Goal: Use online tool/utility: Utilize a website feature to perform a specific function

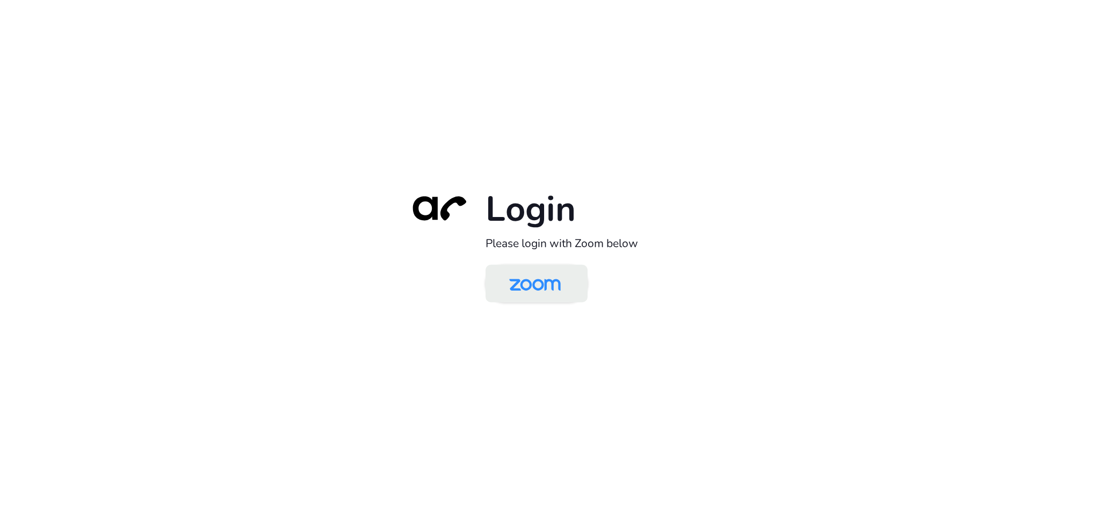
drag, startPoint x: 546, startPoint y: 292, endPoint x: 569, endPoint y: 294, distance: 23.7
click at [546, 292] on img at bounding box center [535, 284] width 74 height 35
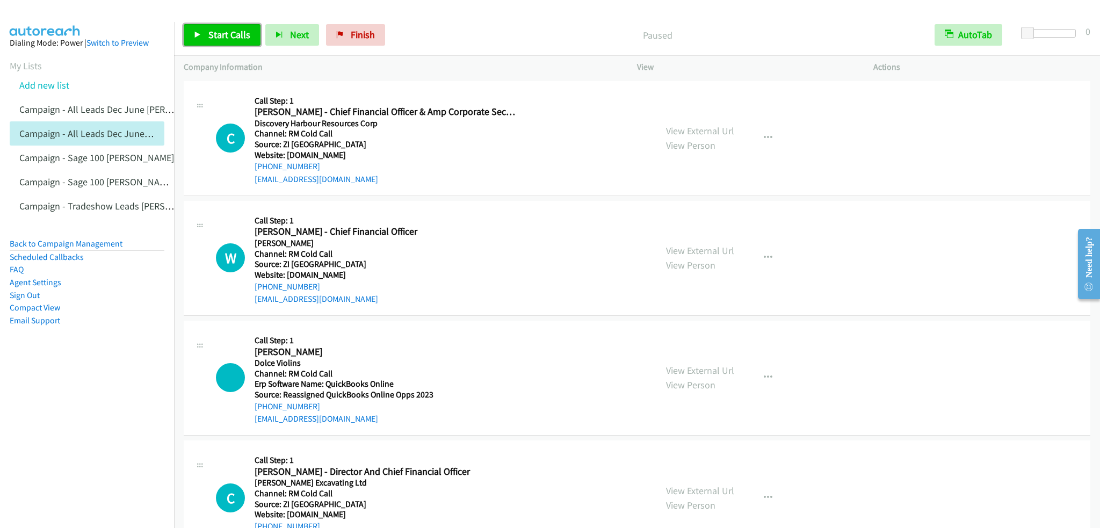
click at [228, 40] on link "Start Calls" at bounding box center [222, 34] width 77 height 21
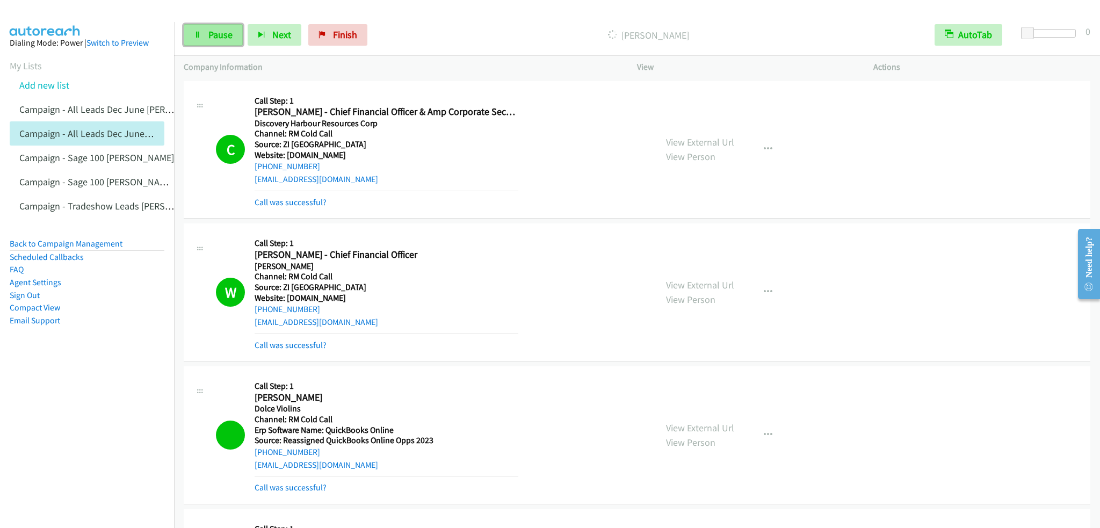
click at [232, 28] on link "Pause" at bounding box center [213, 34] width 59 height 21
click at [209, 34] on span "Start Calls" at bounding box center [229, 34] width 42 height 12
click at [205, 41] on link "Pause" at bounding box center [213, 34] width 59 height 21
click at [218, 34] on span "Start Calls" at bounding box center [229, 34] width 42 height 12
click at [198, 46] on div "Start Calls Pause Next Finish Call Completed AutoTab AutoTab 0" at bounding box center [637, 35] width 926 height 41
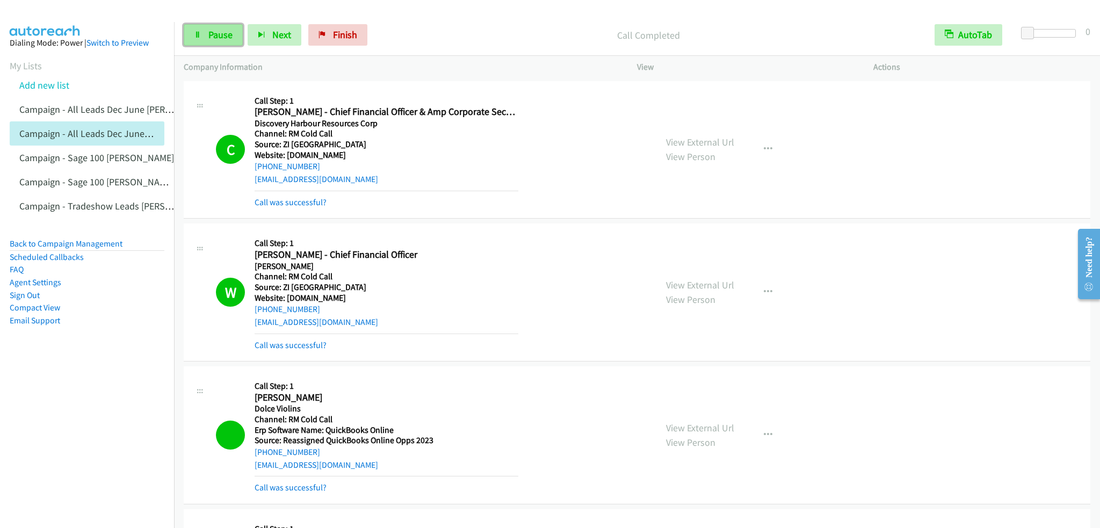
click at [200, 36] on icon at bounding box center [198, 36] width 8 height 8
click at [236, 35] on span "Start Calls" at bounding box center [229, 34] width 42 height 12
click at [230, 32] on span "Pause" at bounding box center [220, 34] width 24 height 12
click at [213, 37] on span "Start Calls" at bounding box center [229, 34] width 42 height 12
click at [191, 38] on link "Pause" at bounding box center [213, 34] width 59 height 21
